Goal: Task Accomplishment & Management: Complete application form

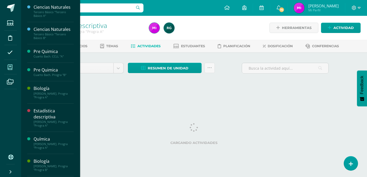
click at [10, 68] on icon at bounding box center [10, 67] width 5 height 5
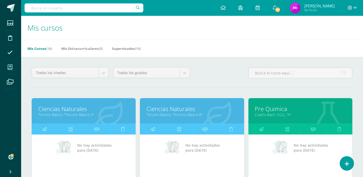
click at [68, 110] on link "Ciencias Naturales" at bounding box center [83, 109] width 91 height 8
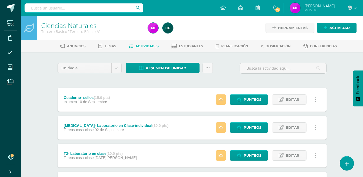
click at [226, 73] on div "Unidad 4 Unidad 1 Unidad 2 Unidad 3 Unidad 4 Resumen de unidad Descargar como H…" at bounding box center [192, 70] width 274 height 15
click at [341, 130] on div "Ciencias Naturales Tercero Básico "Tercero Básico A" Herramientas Detalle de as…" at bounding box center [192, 123] width 342 height 215
click at [335, 30] on span "Actividad" at bounding box center [340, 28] width 20 height 10
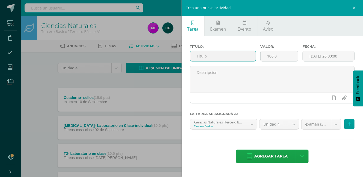
click at [203, 55] on input "text" at bounding box center [224, 56] width 66 height 10
type input "T3- Laboratorio en clase"
click at [286, 54] on input "100.0" at bounding box center [280, 56] width 38 height 10
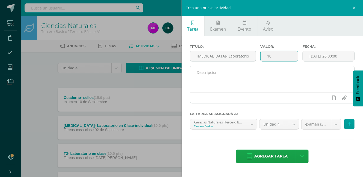
type input "10"
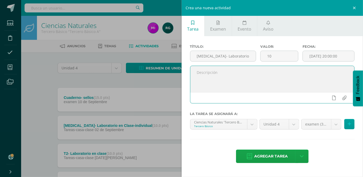
click at [255, 72] on textarea at bounding box center [273, 79] width 164 height 26
click at [256, 69] on textarea "En este espacio se registra la" at bounding box center [273, 79] width 164 height 26
type textarea "En este espacio se registra la nota obtenida de su laboratorio en clase."
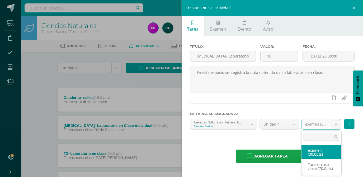
click at [334, 121] on body "Estudiantes Disciplina Asistencia Mis cursos Archivos Soporte Centro de ayuda Ú…" at bounding box center [181, 115] width 363 height 231
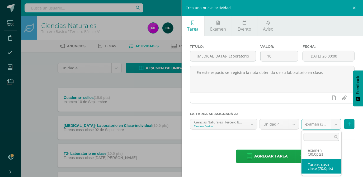
select select "107429"
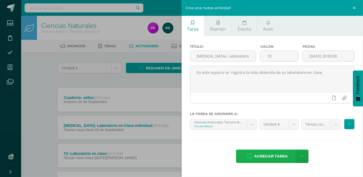
click at [273, 156] on span "Agregar tarea" at bounding box center [271, 156] width 34 height 13
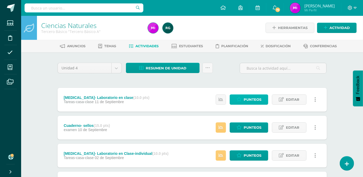
click at [243, 98] on link "Punteos" at bounding box center [249, 100] width 39 height 10
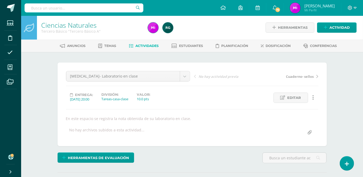
scroll to position [1, 0]
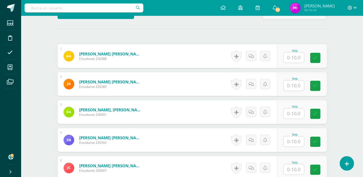
scroll to position [154, 0]
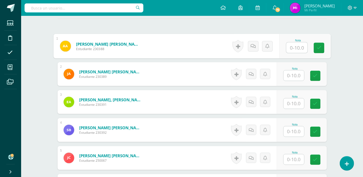
click at [299, 50] on input "text" at bounding box center [296, 48] width 21 height 11
type input "9"
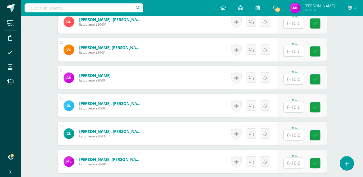
scroll to position [490, 0]
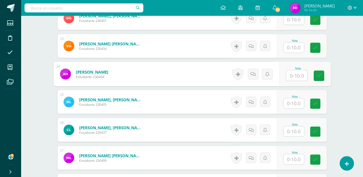
click at [294, 78] on input "text" at bounding box center [296, 76] width 21 height 11
type input "9"
click at [352, 65] on div "Ciencias Naturales Tercero Básico "Tercero Básico A" Herramientas Detalle de as…" at bounding box center [192, 45] width 342 height 1041
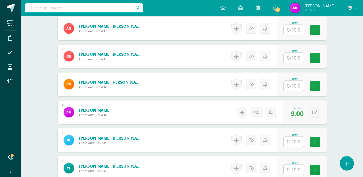
scroll to position [442, 0]
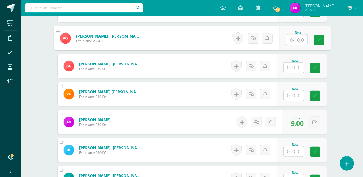
click at [293, 41] on input "text" at bounding box center [296, 40] width 21 height 11
type input "6"
type input "8"
type input "9"
click at [342, 76] on div "Ciencias Naturales Tercero Básico "Tercero Básico A" Herramientas Detalle de as…" at bounding box center [192, 94] width 342 height 1041
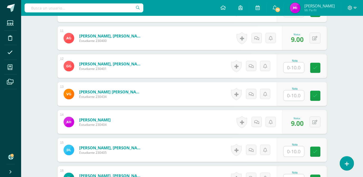
click at [337, 108] on div "¿Estás seguro que quieres eliminar esta actividad? Esto borrará la actividad y …" at bounding box center [192, 112] width 291 height 1005
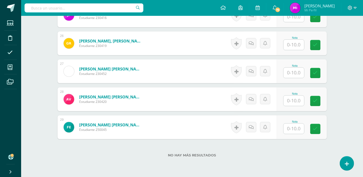
scroll to position [851, 0]
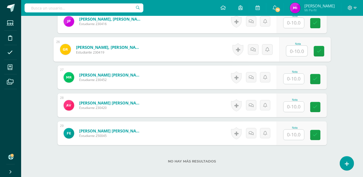
click at [293, 50] on input "text" at bounding box center [296, 51] width 21 height 11
type input "10"
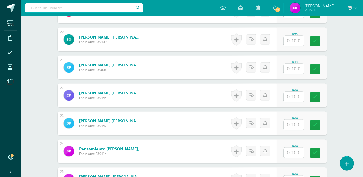
scroll to position [679, 0]
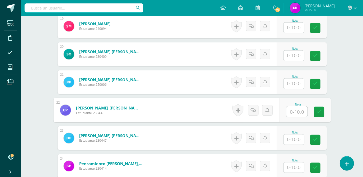
click at [298, 110] on input "text" at bounding box center [296, 111] width 21 height 11
type input "10"
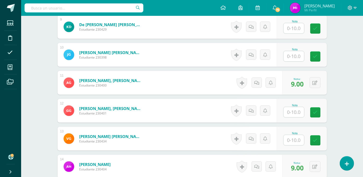
scroll to position [390, 0]
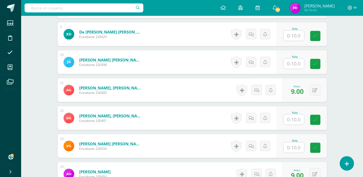
click at [296, 145] on input "text" at bounding box center [294, 148] width 21 height 10
type input "10"
click at [344, 137] on div "Ciencias Naturales Tercero Básico "Tercero Básico A" Herramientas Detalle de as…" at bounding box center [192, 146] width 342 height 1041
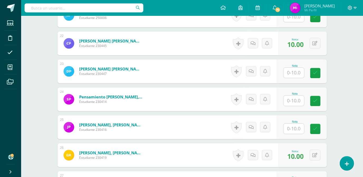
scroll to position [746, 0]
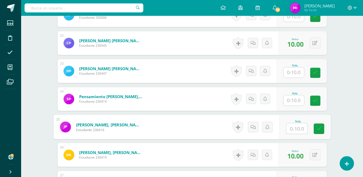
click at [296, 131] on input "text" at bounding box center [296, 128] width 21 height 11
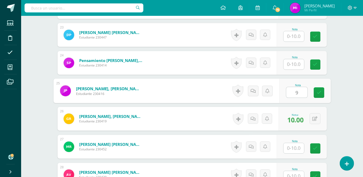
scroll to position [799, 0]
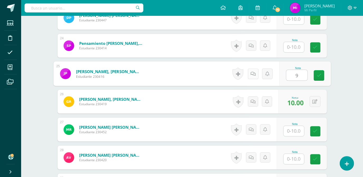
type input "9"
click at [252, 73] on icon at bounding box center [252, 73] width 5 height 4
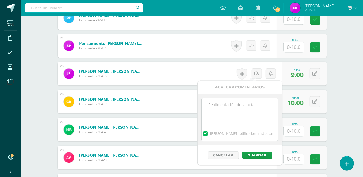
click at [233, 105] on textarea at bounding box center [240, 111] width 76 height 26
type textarea "Mejorar la presentación"
click at [249, 153] on button "Guardar" at bounding box center [258, 155] width 30 height 7
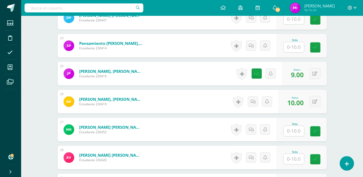
click at [296, 45] on input "text" at bounding box center [296, 47] width 21 height 11
type input "10"
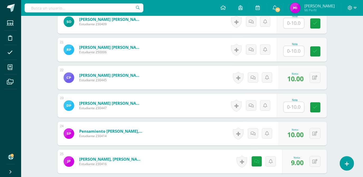
scroll to position [693, 0]
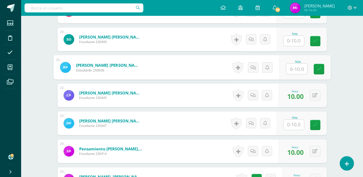
click at [292, 69] on input "text" at bounding box center [296, 69] width 21 height 11
type input "10"
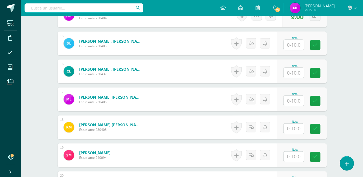
scroll to position [559, 0]
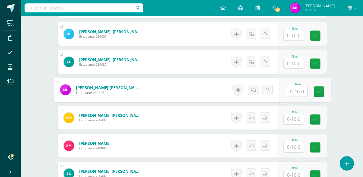
click at [293, 89] on input "text" at bounding box center [296, 91] width 21 height 11
type input "10"
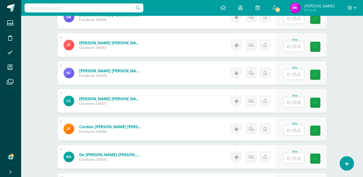
scroll to position [251, 0]
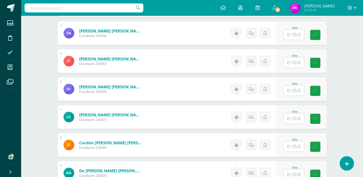
click at [292, 36] on input "text" at bounding box center [294, 35] width 21 height 10
type input "10"
click at [291, 90] on input "text" at bounding box center [294, 91] width 21 height 10
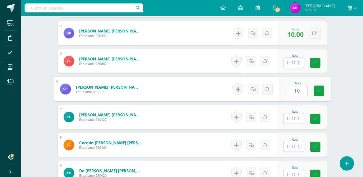
type input "10"
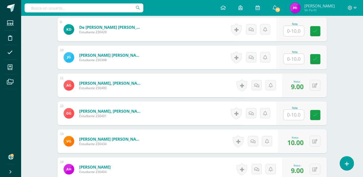
scroll to position [395, 0]
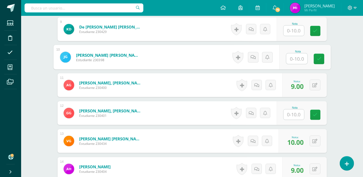
click at [295, 60] on input "text" at bounding box center [296, 59] width 21 height 11
type input "10"
click at [339, 103] on div "Ciencias Naturales Tercero Básico "Tercero Básico A" Herramientas Detalle de as…" at bounding box center [192, 141] width 342 height 1041
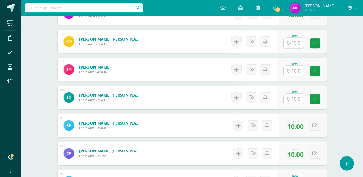
scroll to position [635, 0]
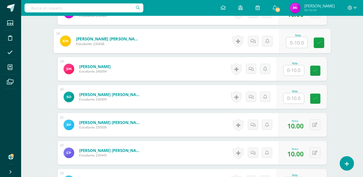
click at [298, 44] on input "text" at bounding box center [296, 43] width 21 height 11
type input "10"
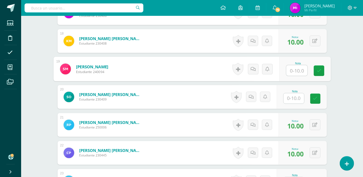
click at [299, 69] on input "text" at bounding box center [296, 71] width 21 height 11
type input "10"
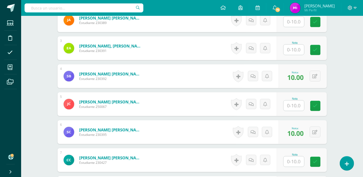
scroll to position [203, 0]
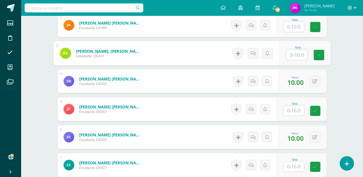
click at [296, 58] on input "text" at bounding box center [296, 55] width 21 height 11
type input "10"
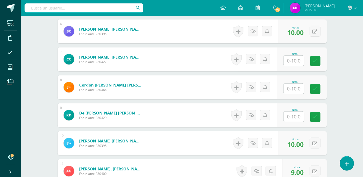
scroll to position [366, 0]
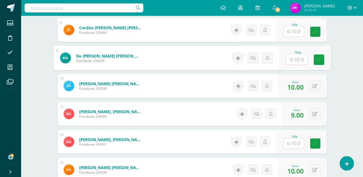
click at [292, 58] on input "text" at bounding box center [296, 59] width 21 height 11
type input "10"
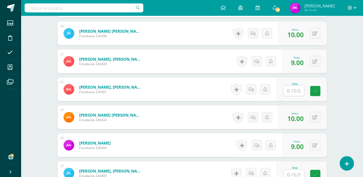
scroll to position [424, 0]
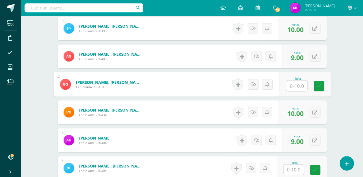
click at [291, 89] on input "text" at bounding box center [296, 86] width 21 height 11
type input "10"
click at [342, 119] on div "Ciencias Naturales Tercero Básico "Tercero Básico A" Herramientas Detalle de as…" at bounding box center [192, 112] width 342 height 1041
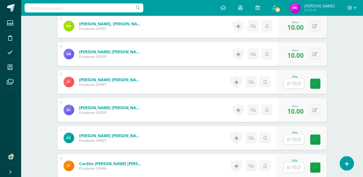
scroll to position [240, 0]
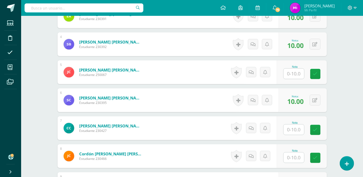
click at [295, 130] on input "text" at bounding box center [294, 130] width 21 height 10
type input "10"
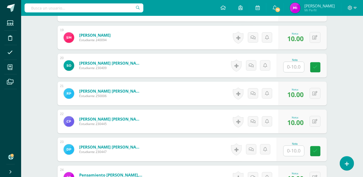
scroll to position [692, 0]
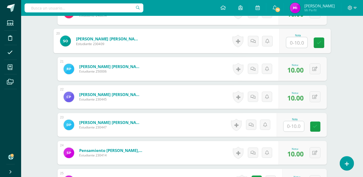
click at [294, 40] on input "text" at bounding box center [296, 42] width 21 height 11
type input "10"
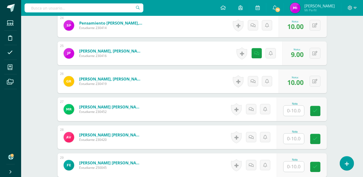
scroll to position [846, 0]
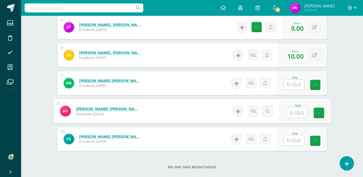
click at [299, 114] on input "text" at bounding box center [296, 113] width 21 height 11
type input "10"
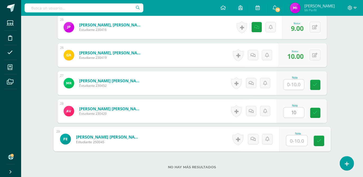
click at [294, 139] on input "text" at bounding box center [296, 141] width 21 height 11
type input "0"
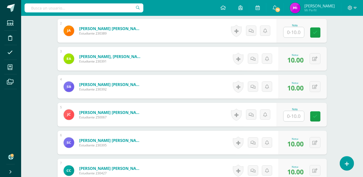
scroll to position [192, 0]
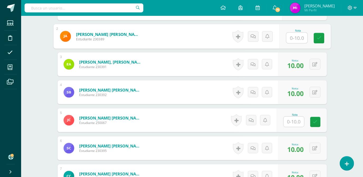
click at [296, 38] on input "text" at bounding box center [296, 38] width 21 height 11
type input "10"
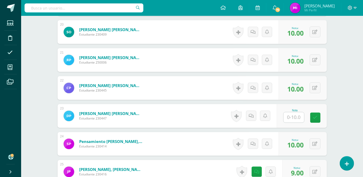
scroll to position [701, 0]
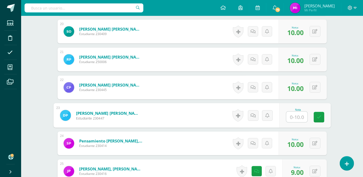
click at [287, 115] on input "text" at bounding box center [296, 117] width 21 height 11
type input "10"
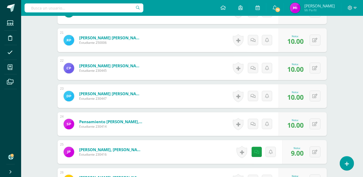
scroll to position [740, 0]
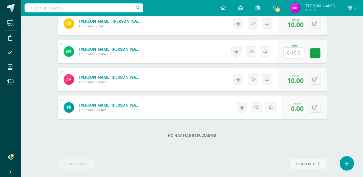
scroll to position [880, 0]
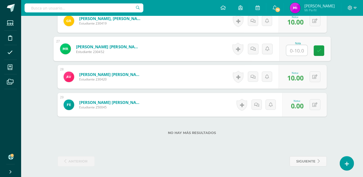
click at [294, 53] on input "text" at bounding box center [296, 50] width 21 height 11
type input "10"
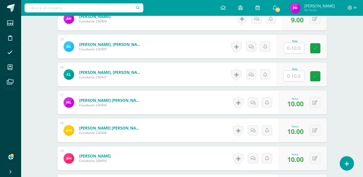
scroll to position [544, 0]
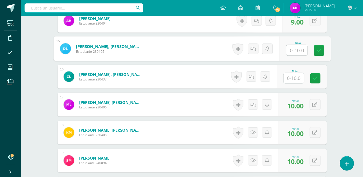
click at [289, 48] on input "text" at bounding box center [296, 50] width 21 height 11
type input "10"
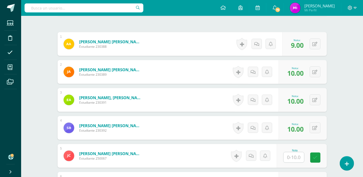
scroll to position [131, 0]
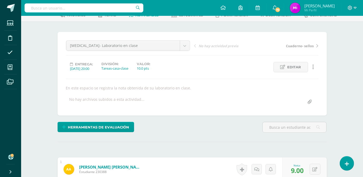
scroll to position [25, 0]
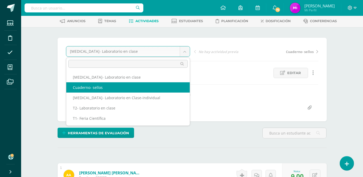
select select "/dashboard/teacher/grade-activity/108632/"
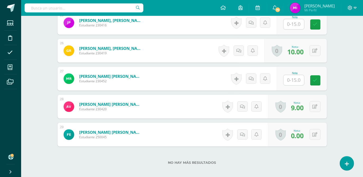
scroll to position [851, 0]
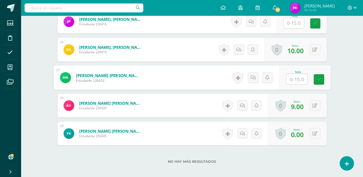
click at [292, 80] on input "text" at bounding box center [296, 79] width 21 height 11
type input "10"
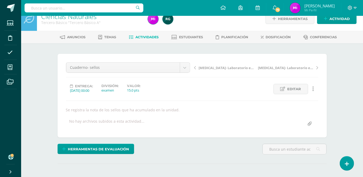
scroll to position [0, 0]
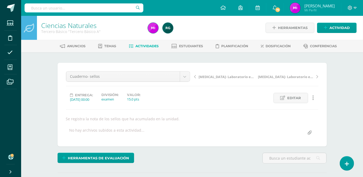
click at [145, 48] on span "Actividades" at bounding box center [147, 46] width 23 height 4
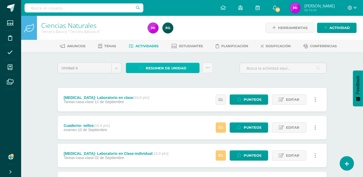
click at [165, 69] on span "Resumen de unidad" at bounding box center [166, 68] width 41 height 10
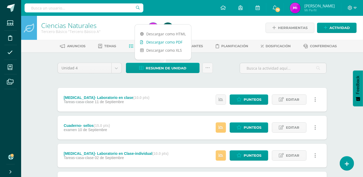
click at [159, 41] on link "Descargar como PDF" at bounding box center [163, 42] width 56 height 8
